Goal: Register for event/course

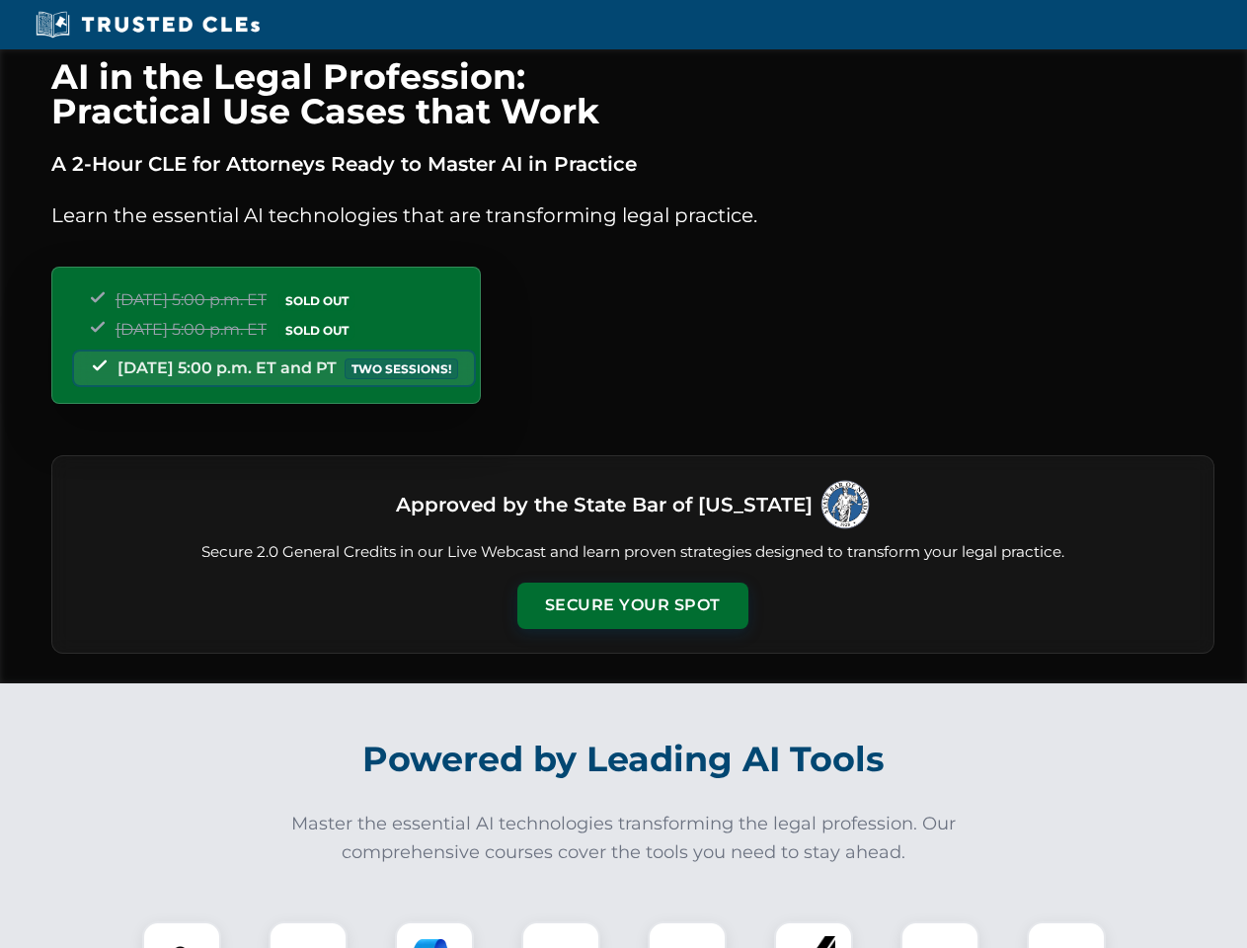
click at [632, 605] on button "Secure Your Spot" at bounding box center [632, 605] width 231 height 45
click at [182, 934] on img at bounding box center [181, 960] width 57 height 57
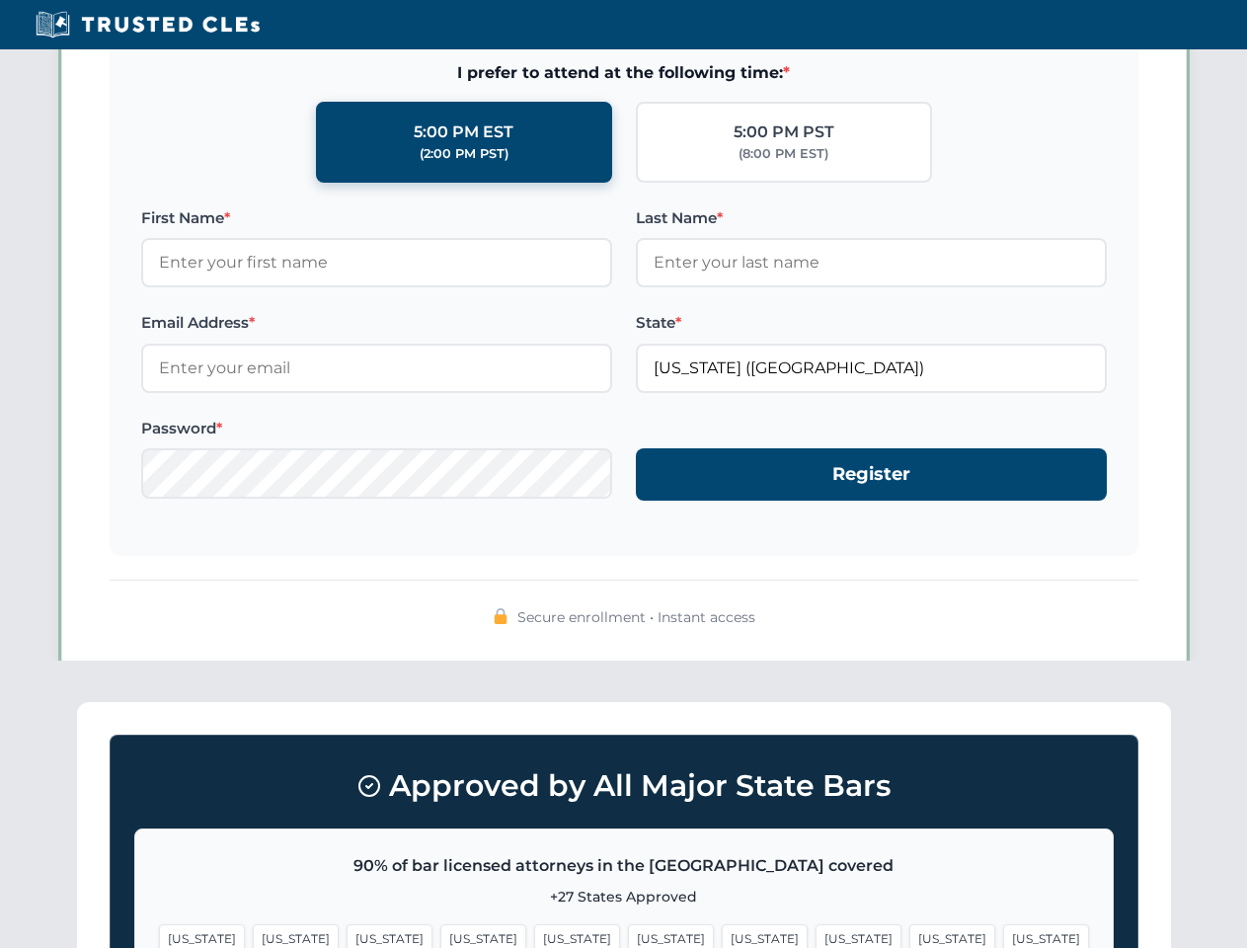
click at [722, 934] on span "[US_STATE]" at bounding box center [765, 938] width 86 height 29
click at [909, 934] on span "[US_STATE]" at bounding box center [952, 938] width 86 height 29
